Goal: Task Accomplishment & Management: Use online tool/utility

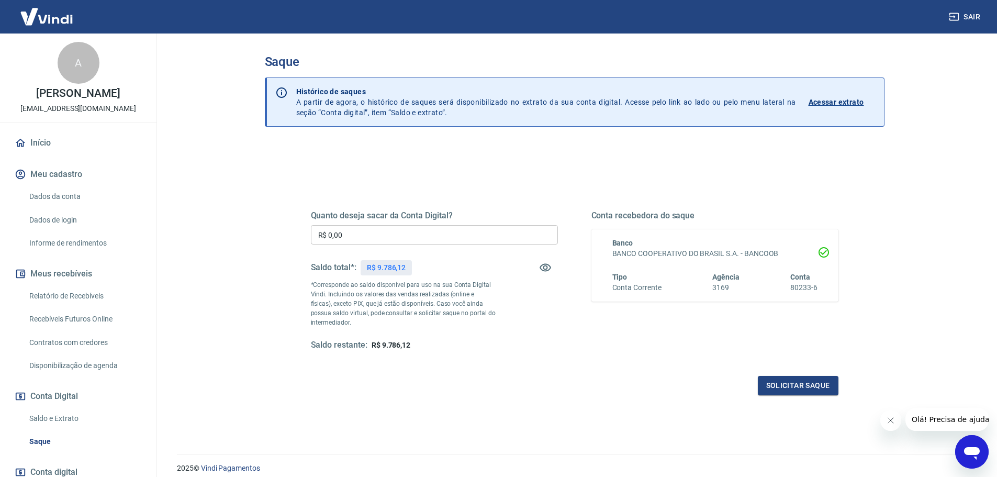
click at [408, 234] on input "R$ 0,00" at bounding box center [434, 234] width 247 height 19
type input "R$ 9.786,12"
click at [767, 389] on button "Solicitar saque" at bounding box center [798, 385] width 81 height 19
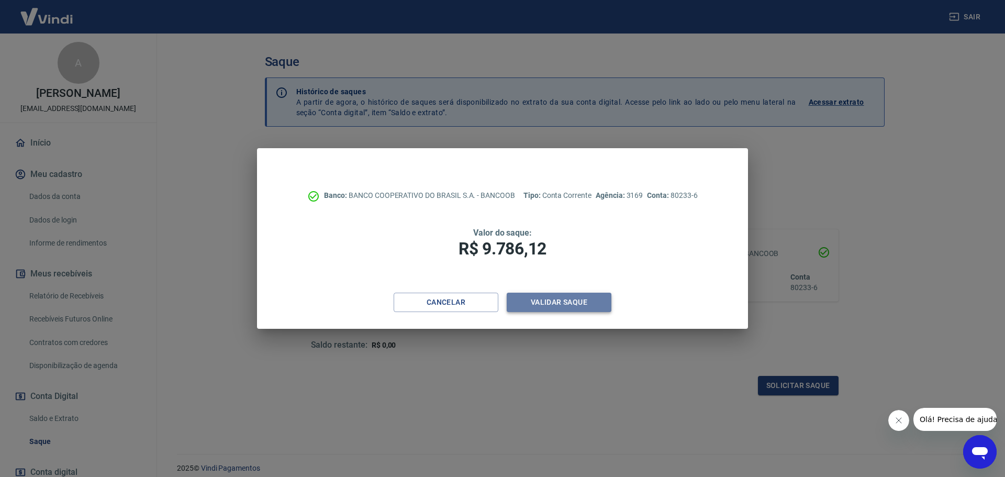
click at [578, 302] on button "Validar saque" at bounding box center [559, 302] width 105 height 19
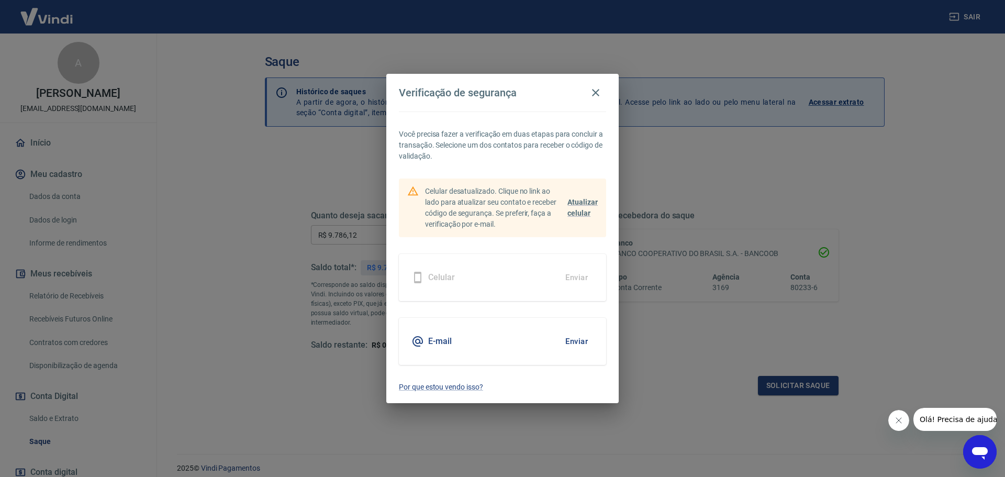
click at [578, 338] on button "Enviar" at bounding box center [576, 341] width 34 height 22
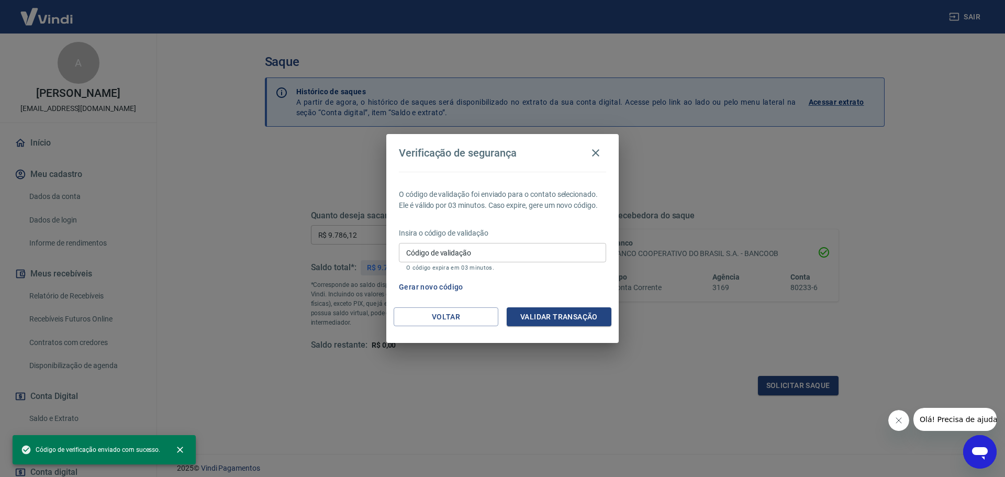
click at [492, 259] on input "Código de validação" at bounding box center [502, 252] width 207 height 19
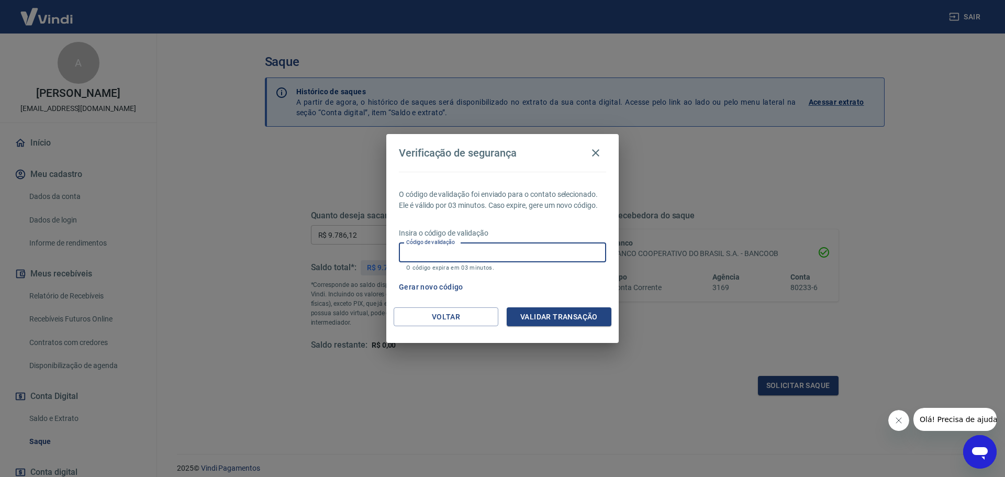
paste input "101216"
type input "101216"
click at [570, 315] on button "Validar transação" at bounding box center [559, 316] width 105 height 19
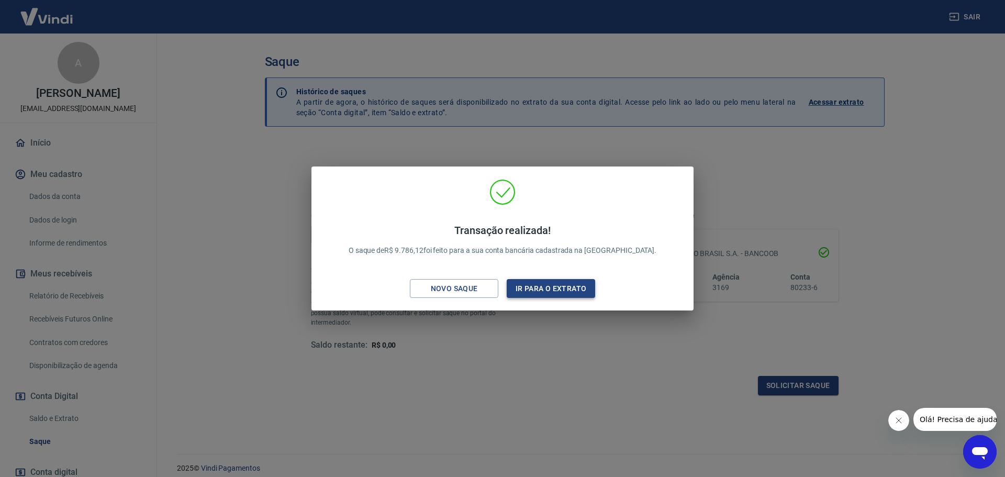
click at [559, 293] on button "Ir para o extrato" at bounding box center [551, 288] width 88 height 19
